Goal: Check status: Check status

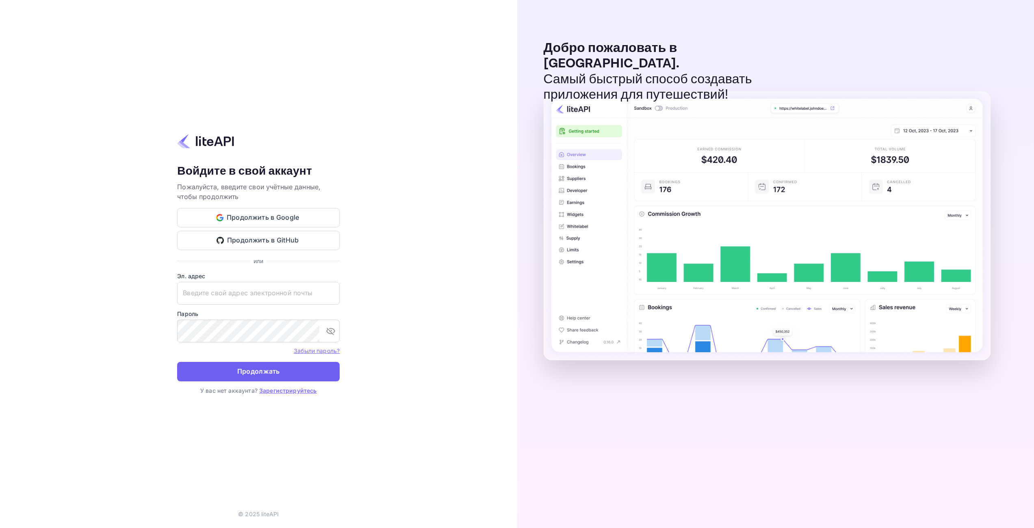
type input "[EMAIL_ADDRESS][DOMAIN_NAME]"
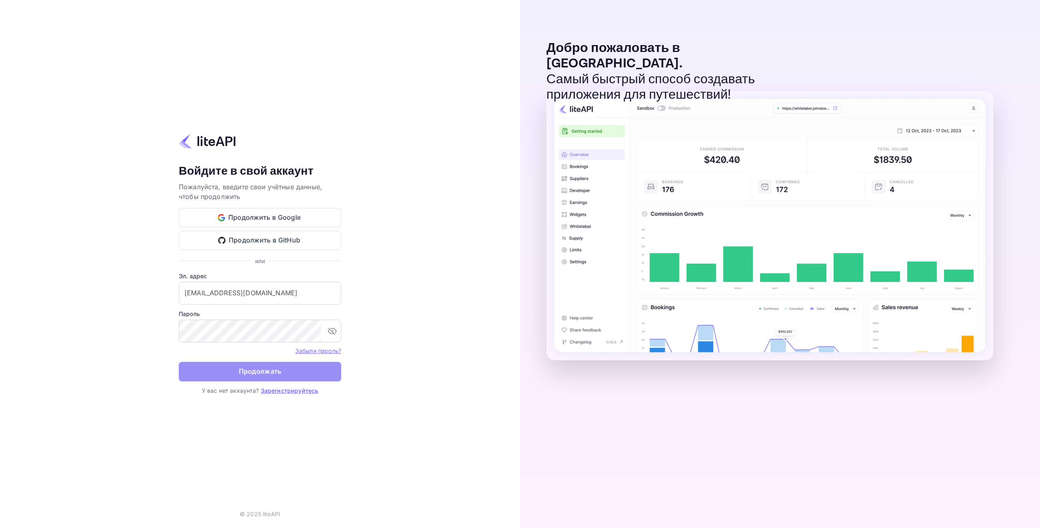
click at [257, 366] on ya-tr-span "Продолжать" at bounding box center [260, 371] width 43 height 11
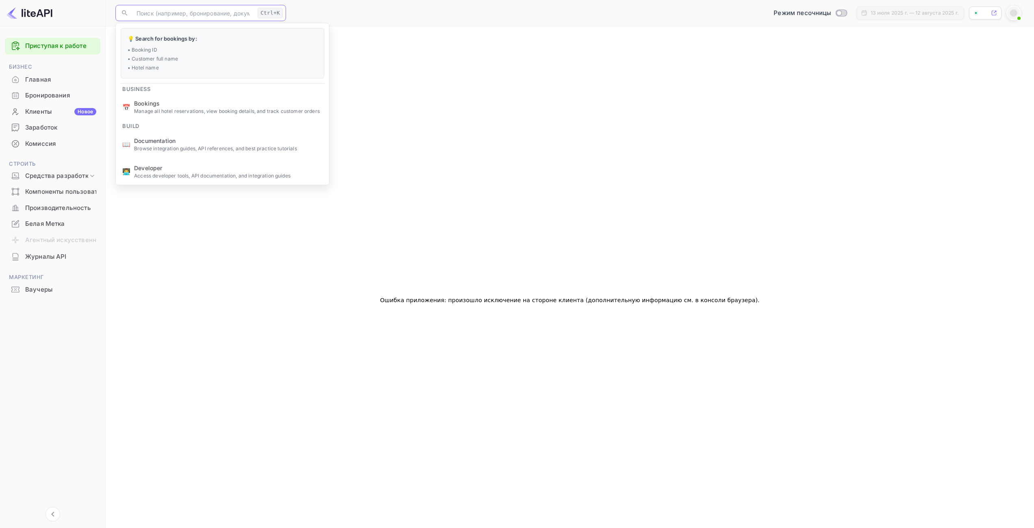
click at [150, 13] on input "text" at bounding box center [193, 13] width 123 height 16
paste input "8838804"
type input "8838804"
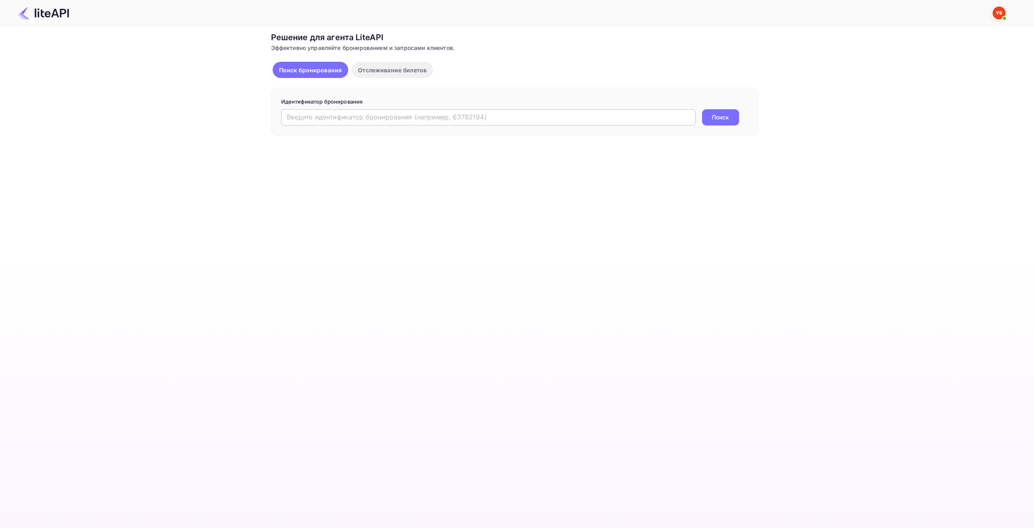
click at [344, 115] on input "text" at bounding box center [488, 117] width 414 height 16
paste input "8838804"
type input "8838804"
click at [715, 117] on ya-tr-span "Поиск" at bounding box center [720, 117] width 17 height 9
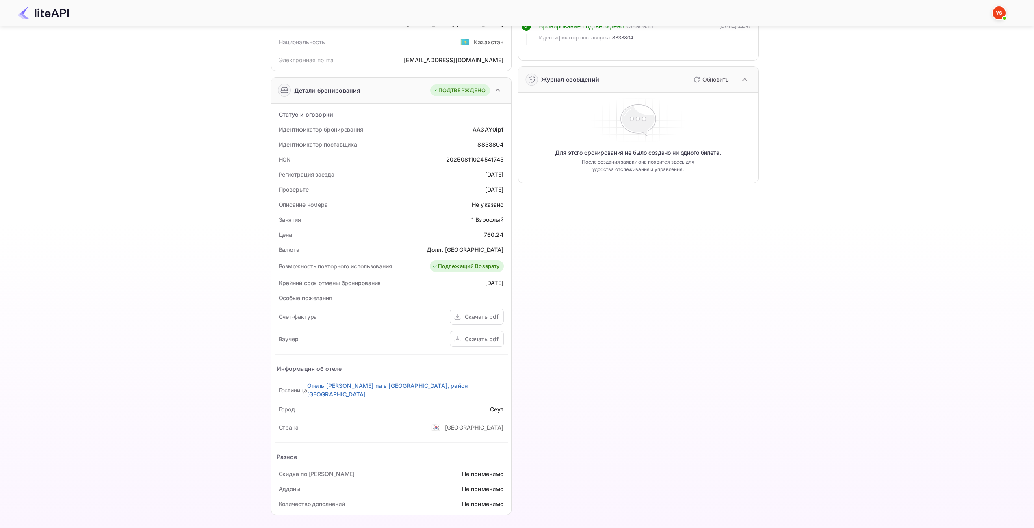
scroll to position [110, 0]
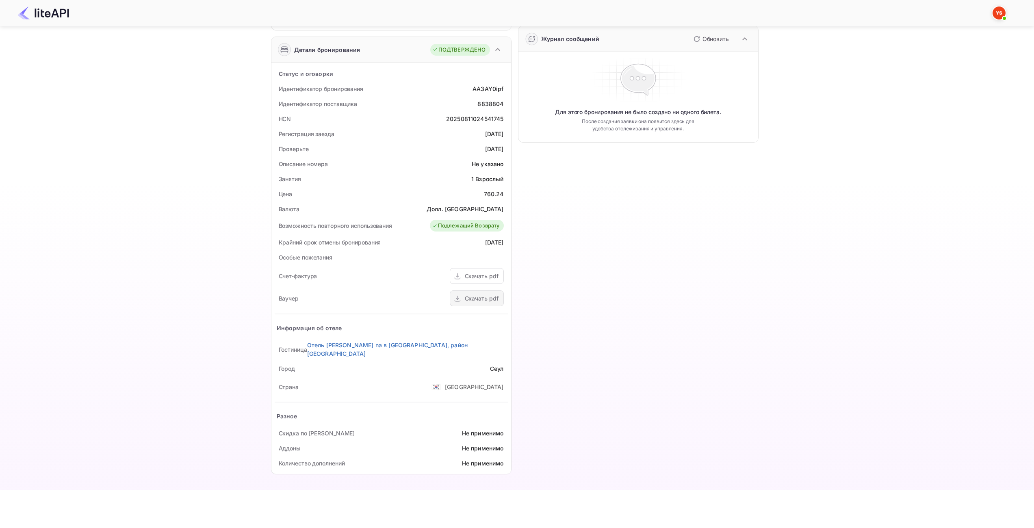
click at [485, 298] on div "Скачать pdf" at bounding box center [482, 298] width 34 height 9
click at [481, 277] on ya-tr-span "Скачать pdf" at bounding box center [482, 276] width 34 height 7
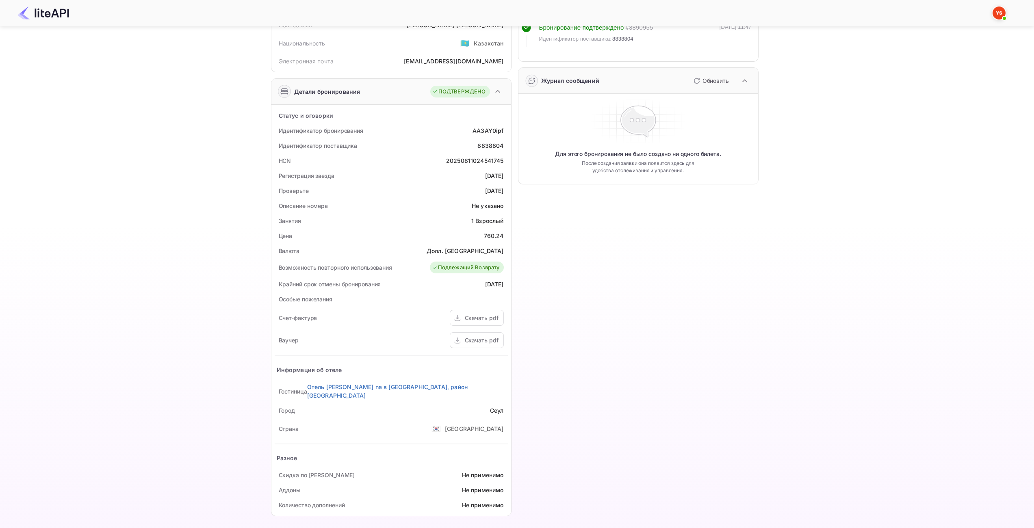
scroll to position [0, 0]
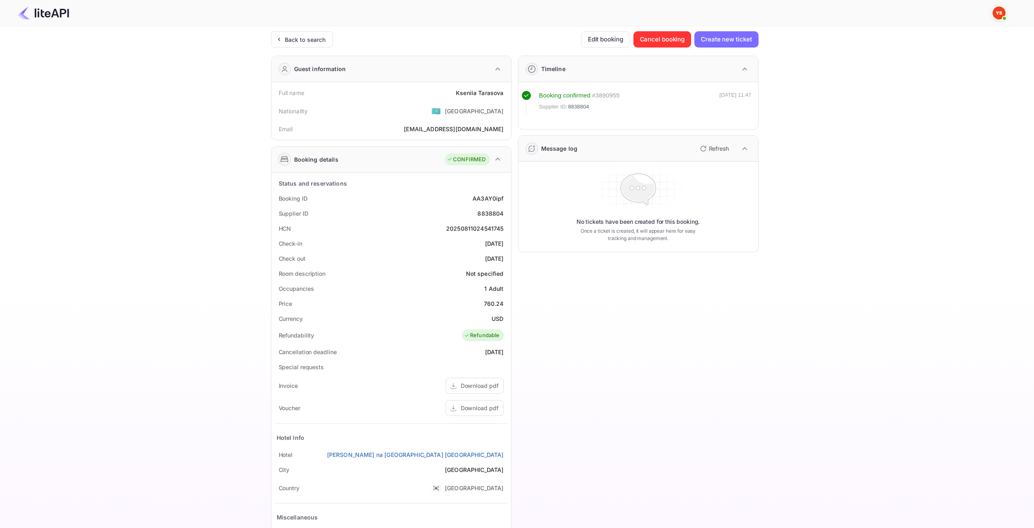
drag, startPoint x: 760, startPoint y: 210, endPoint x: 753, endPoint y: 191, distance: 20.4
click at [758, 210] on div "Ticket Affiliate URL https://www.nuitee.com/ Business partner name Nuitee Trave…" at bounding box center [514, 306] width 1009 height 550
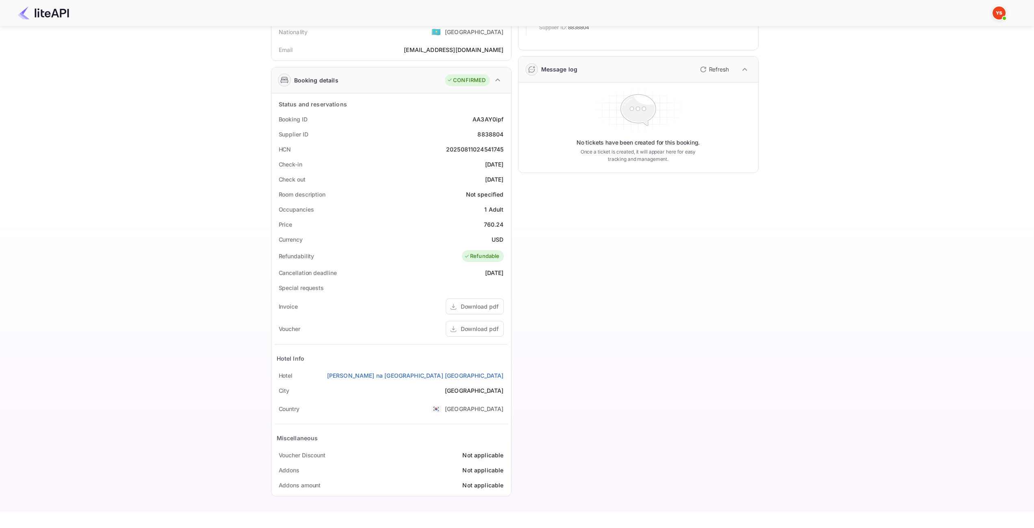
scroll to position [81, 0]
click at [480, 324] on div "Download pdf" at bounding box center [480, 326] width 38 height 9
